Goal: Task Accomplishment & Management: Use online tool/utility

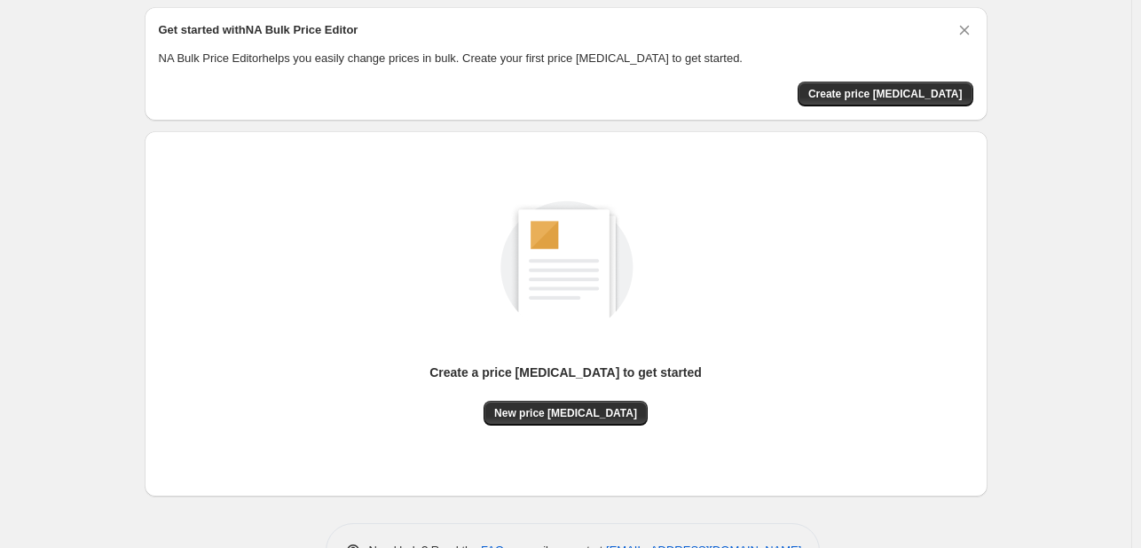
scroll to position [116, 0]
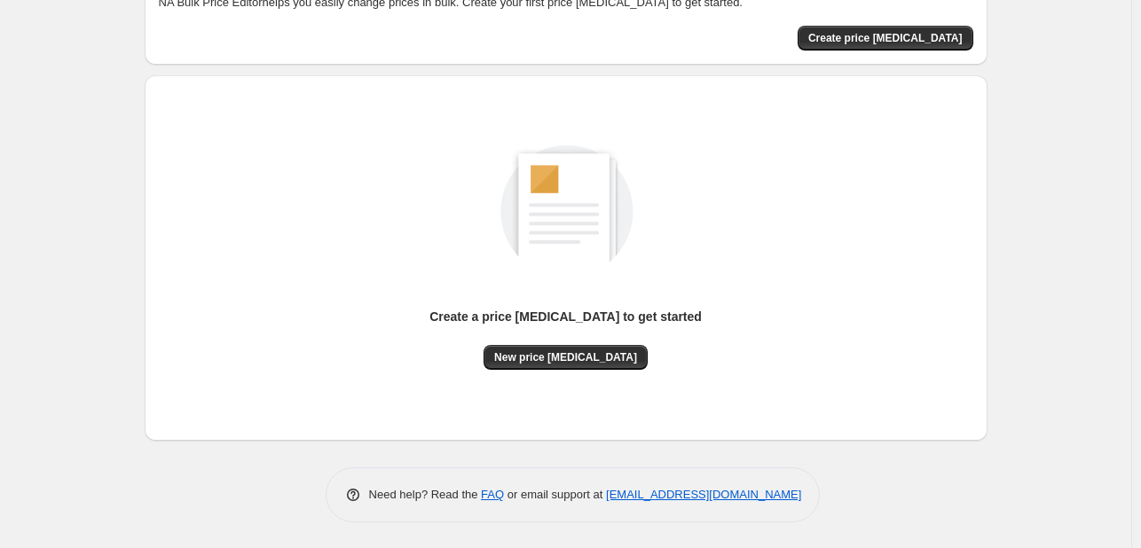
click at [600, 342] on div "Create a price [MEDICAL_DATA] to get started" at bounding box center [565, 326] width 272 height 37
click at [601, 350] on span "New price [MEDICAL_DATA]" at bounding box center [565, 357] width 143 height 14
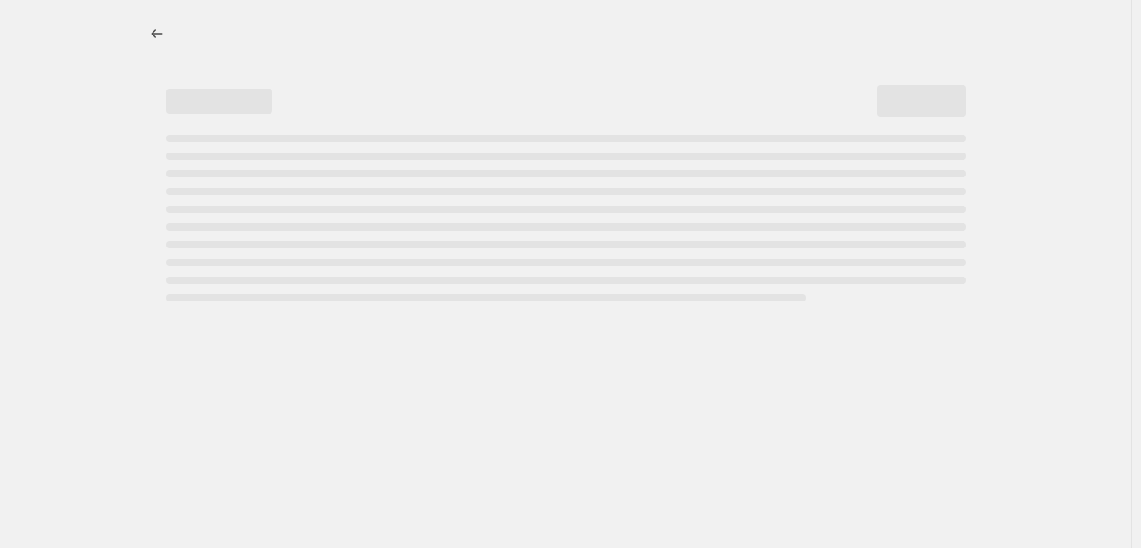
select select "percentage"
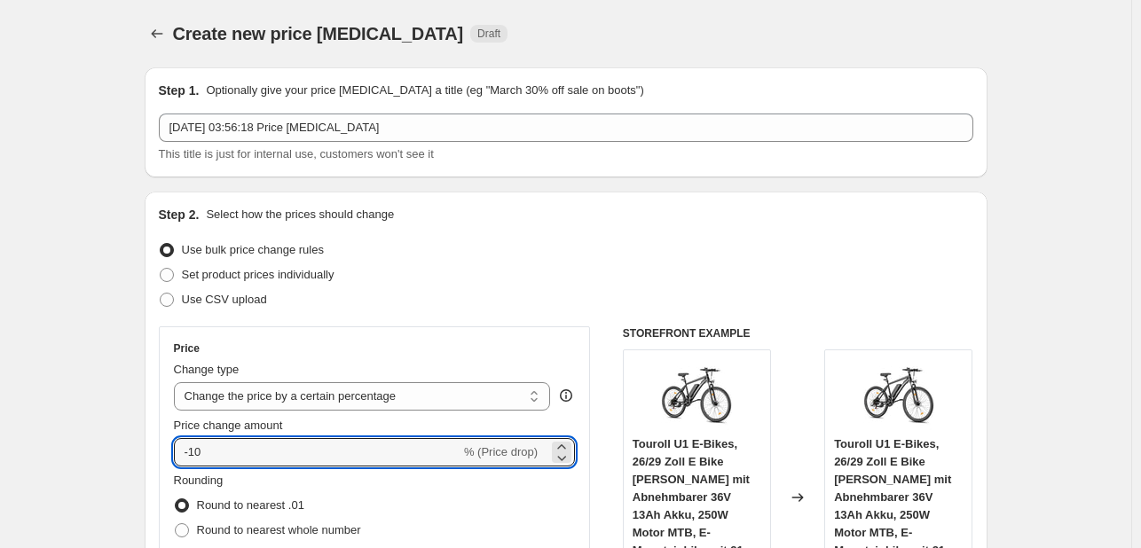
click at [170, 462] on div "Price Change type Change the price to a certain amount Change the price by a ce…" at bounding box center [375, 486] width 432 height 320
drag, startPoint x: 239, startPoint y: 456, endPoint x: 161, endPoint y: 466, distance: 78.7
click at [161, 466] on div "Step 2. Select how the prices should change Use bulk price change rules Set pro…" at bounding box center [566, 503] width 843 height 623
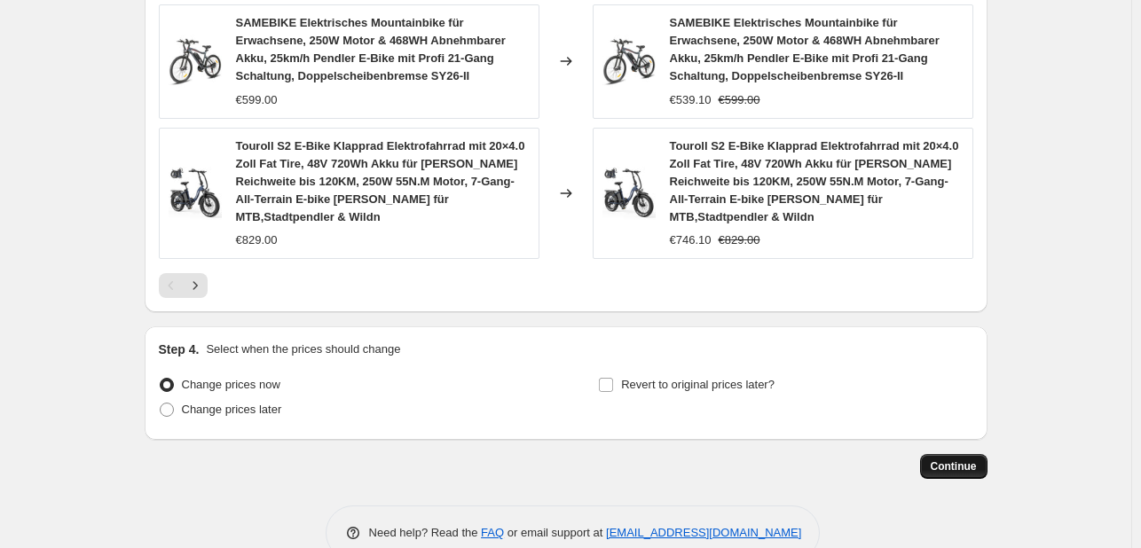
scroll to position [1430, 0]
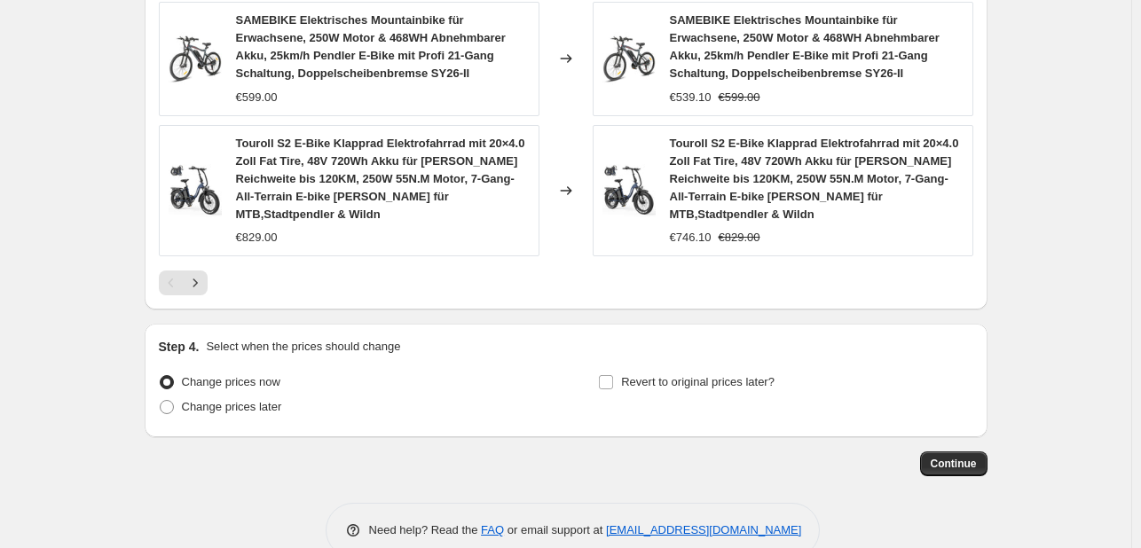
type input "30"
click at [983, 452] on button "Continue" at bounding box center [953, 464] width 67 height 25
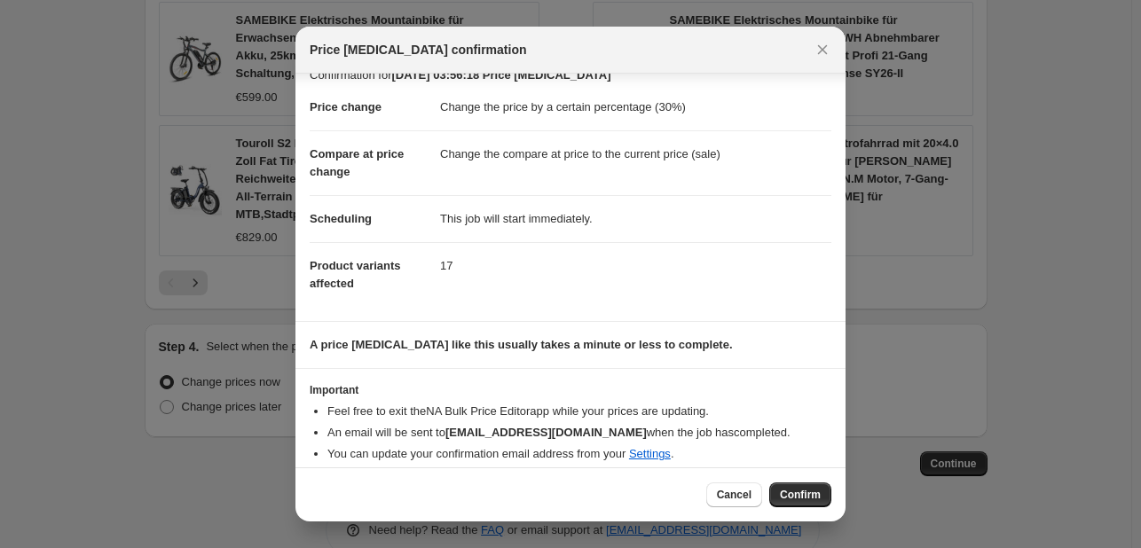
scroll to position [34, 0]
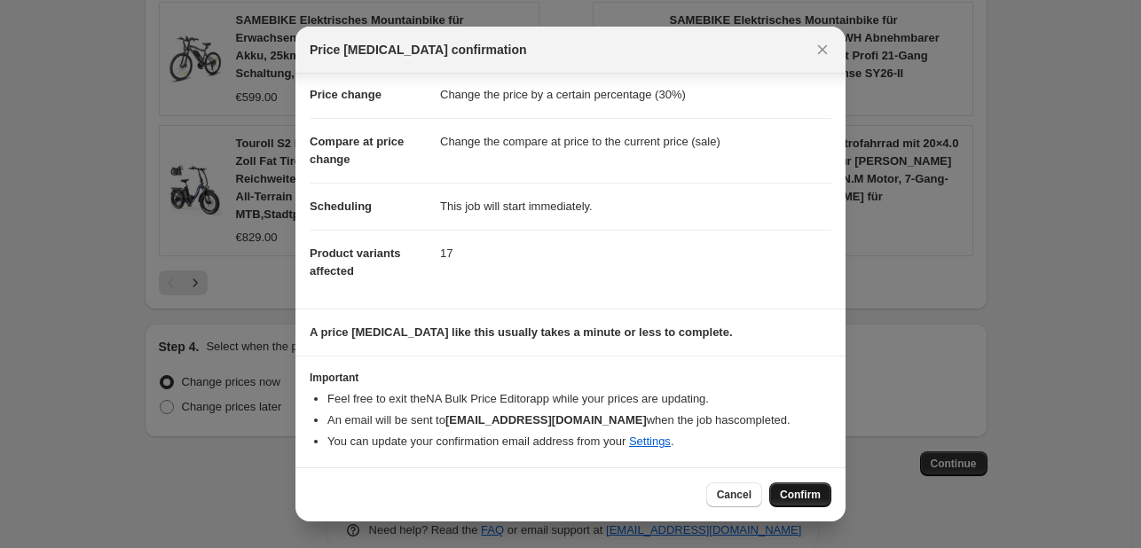
click at [806, 496] on span "Confirm" at bounding box center [800, 495] width 41 height 14
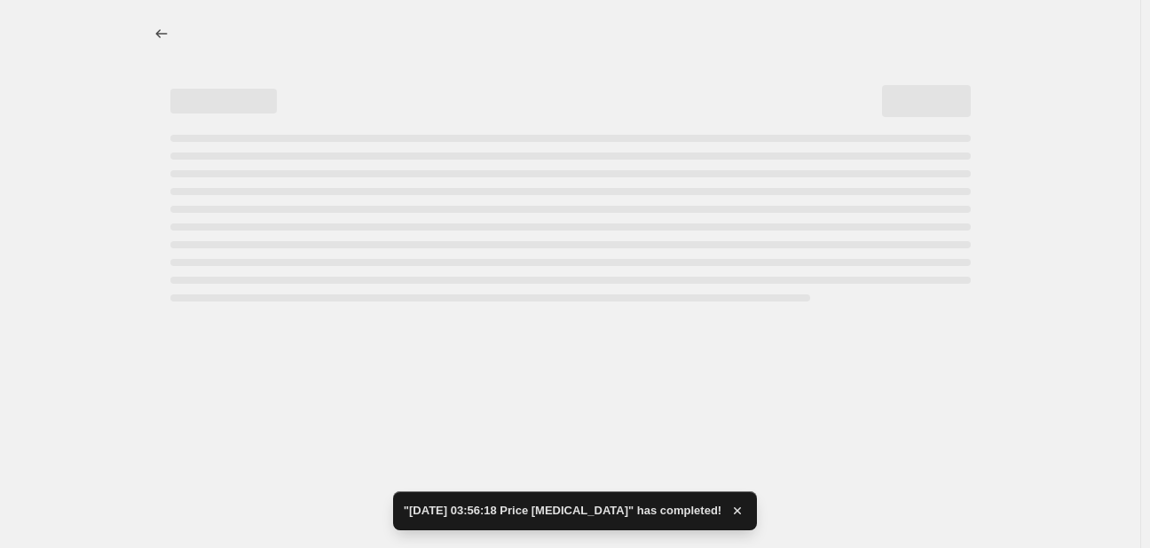
select select "percentage"
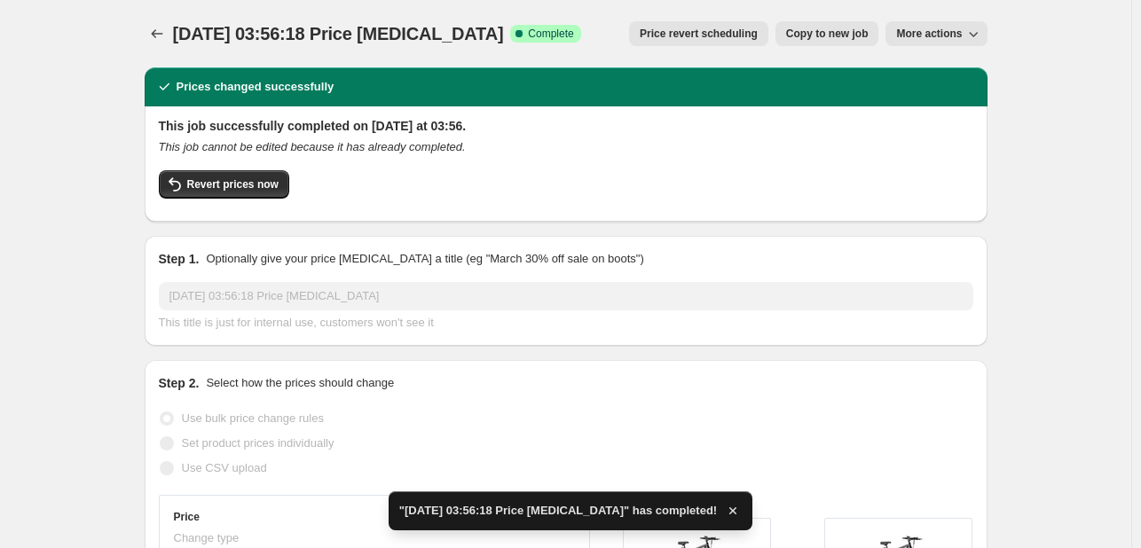
click at [972, 194] on div "Revert prices now" at bounding box center [566, 188] width 814 height 37
